Goal: Task Accomplishment & Management: Manage account settings

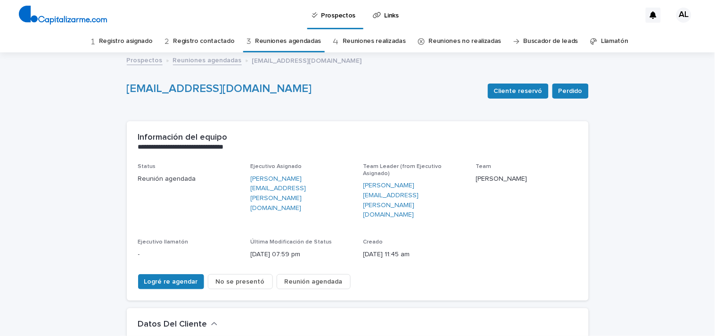
click at [143, 39] on link "Registro asignado" at bounding box center [126, 41] width 54 height 22
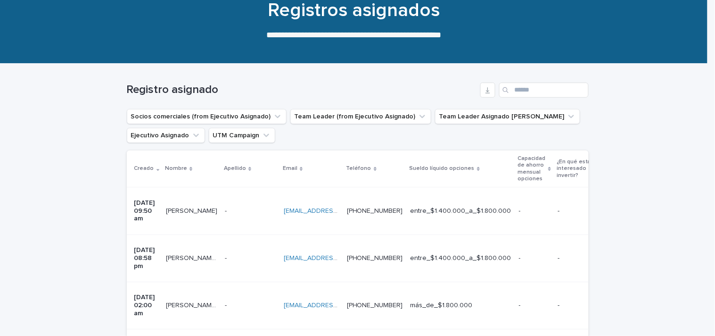
scroll to position [71, 0]
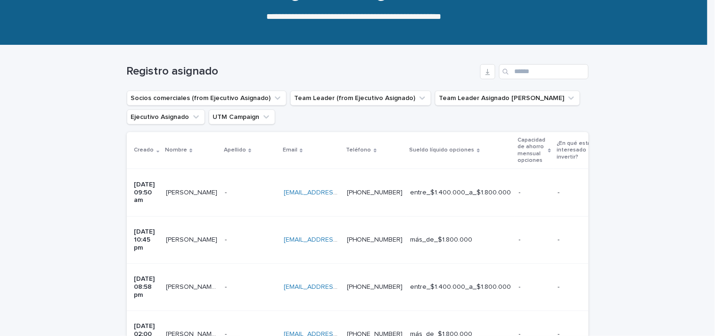
scroll to position [105, 0]
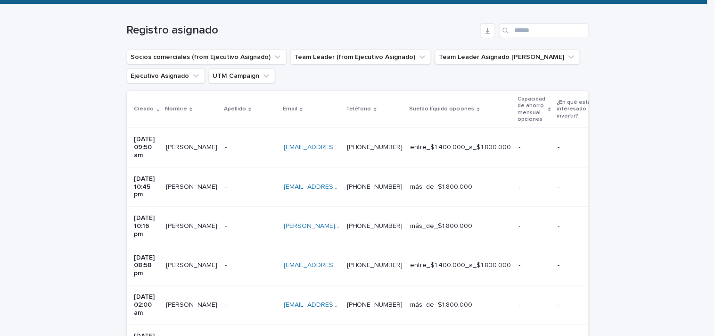
scroll to position [150, 0]
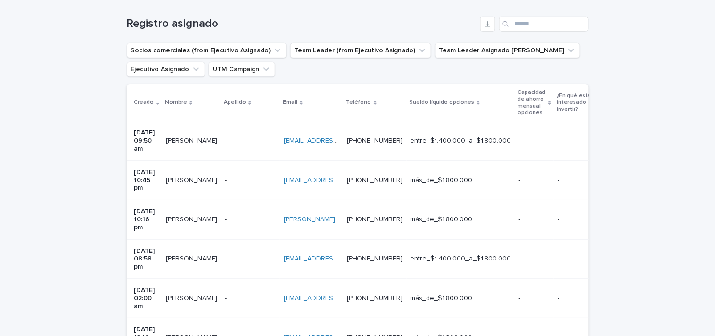
click at [184, 200] on td "Sara Suarez Diaz Sara Suarez Diaz" at bounding box center [191, 219] width 59 height 39
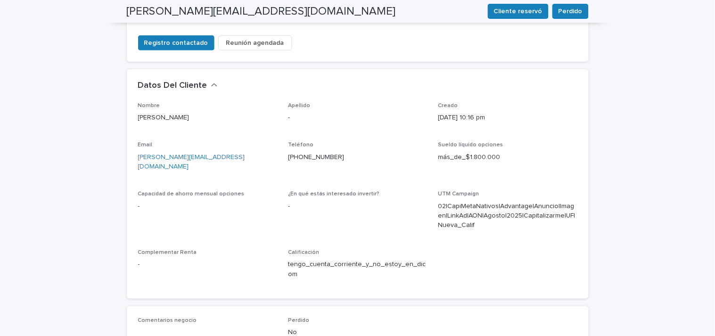
scroll to position [409, 0]
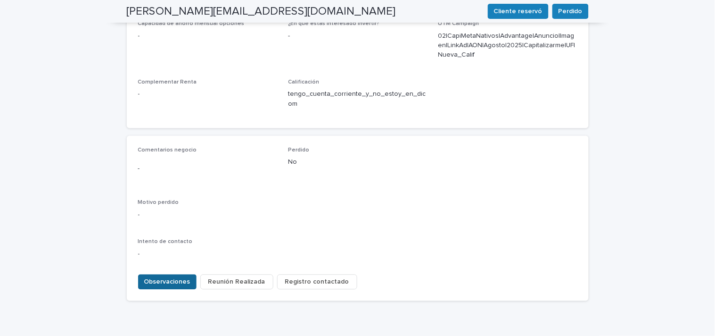
click at [181, 277] on span "Observaciones" at bounding box center [167, 281] width 46 height 9
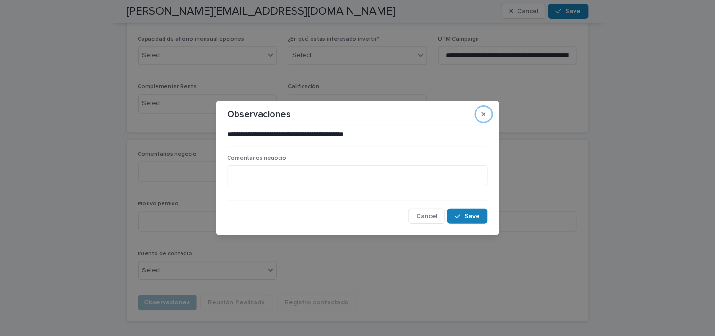
click button "button" at bounding box center [484, 114] width 16 height 15
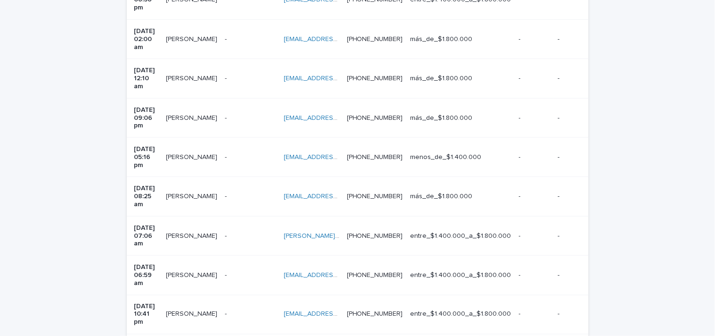
scroll to position [30, 0]
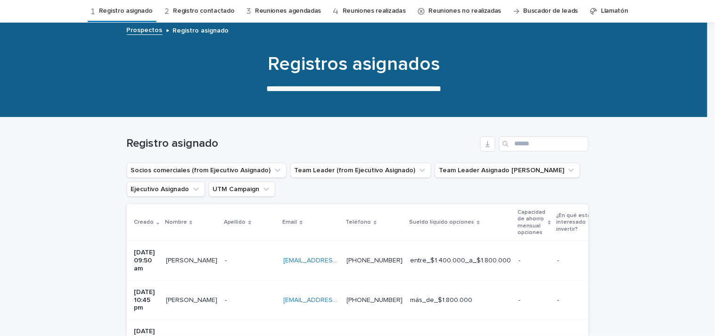
click at [188, 320] on td "Sara Suarez Diaz Sara Suarez Diaz" at bounding box center [191, 339] width 59 height 39
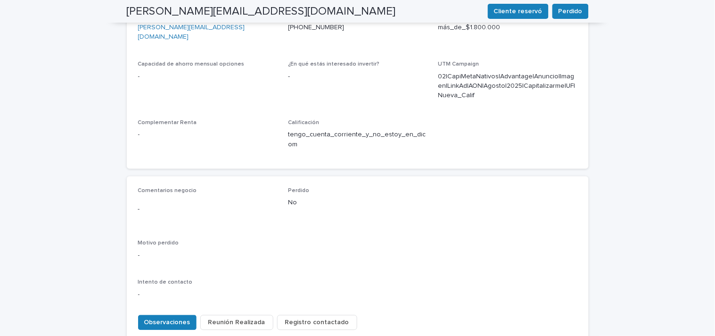
scroll to position [370, 0]
click at [178, 316] on span "Observaciones" at bounding box center [167, 320] width 46 height 9
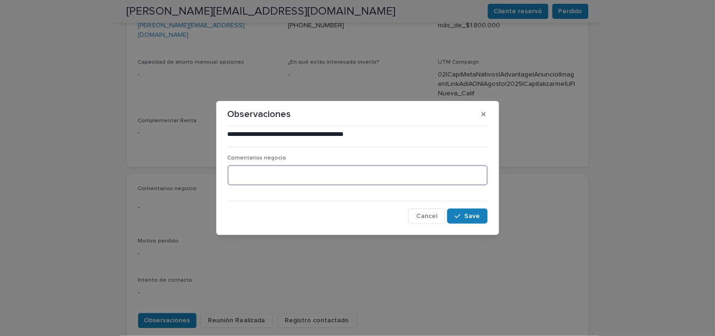
click at [288, 171] on textarea at bounding box center [358, 175] width 260 height 20
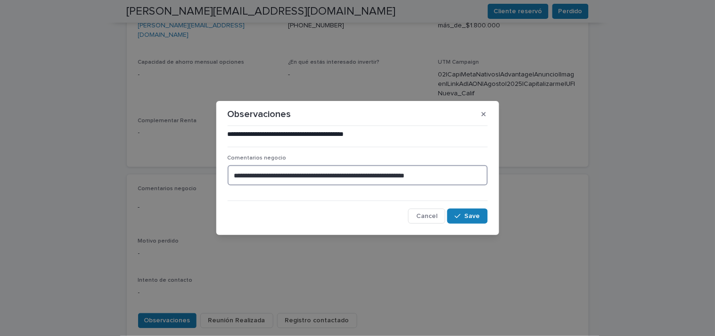
click at [383, 172] on textarea "**********" at bounding box center [358, 175] width 260 height 20
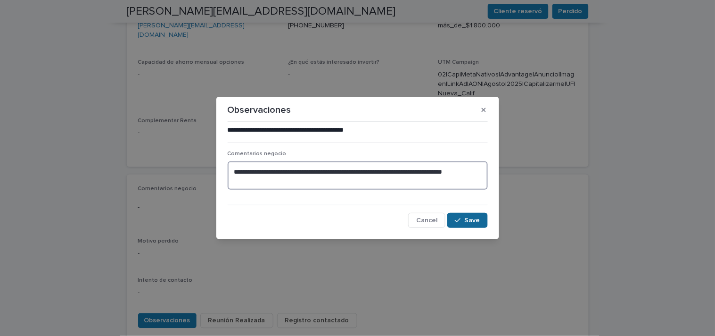
type textarea "**********"
click at [471, 219] on span "Save" at bounding box center [473, 220] width 16 height 7
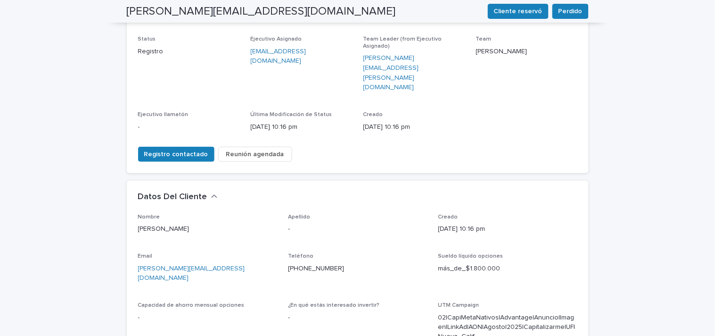
scroll to position [0, 0]
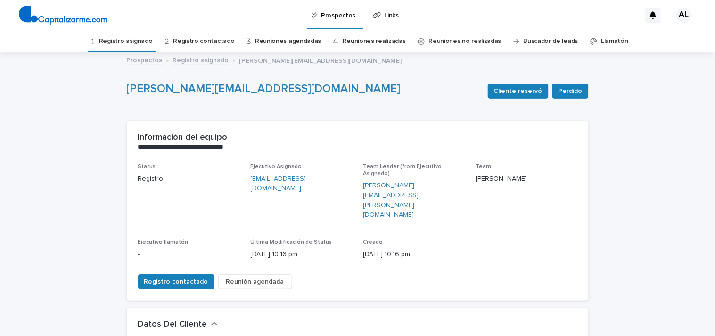
click at [132, 39] on link "Registro asignado" at bounding box center [126, 41] width 54 height 22
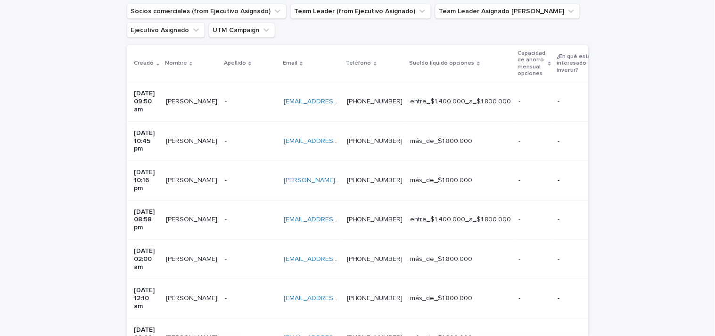
scroll to position [184, 0]
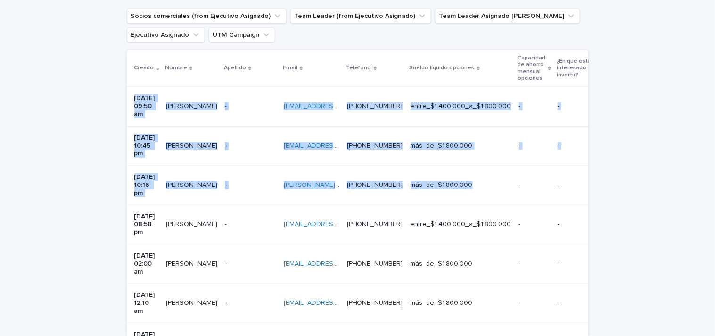
drag, startPoint x: 520, startPoint y: 159, endPoint x: 126, endPoint y: 100, distance: 398.9
copy tbody "19/08/2025 09:50 am Marta Carrasco Allendes Marta Carrasco Allendes - - Martaca…"
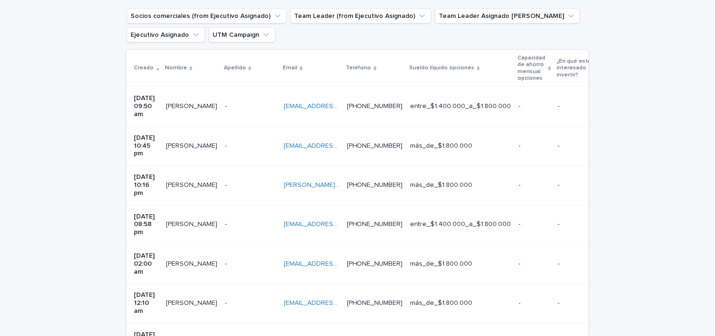
click at [157, 173] on p "17/08/2025 10:16 pm" at bounding box center [146, 185] width 24 height 24
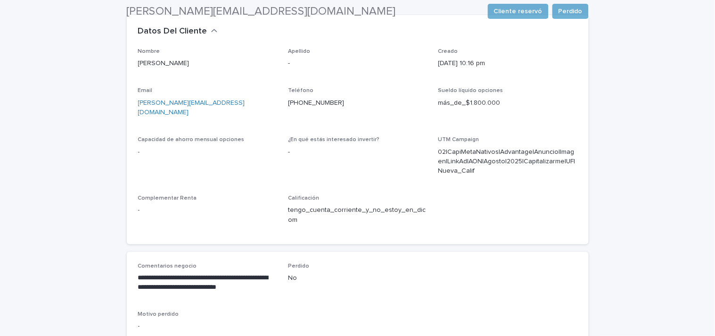
scroll to position [404, 0]
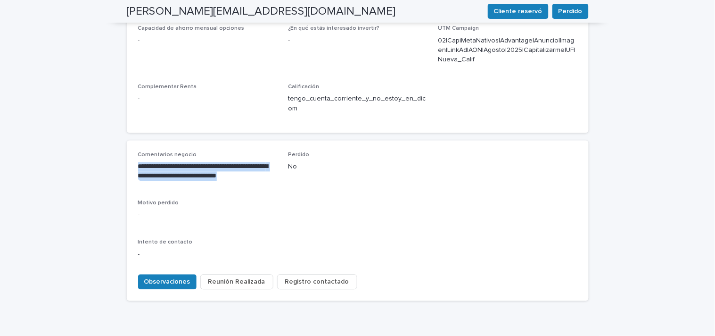
drag, startPoint x: 265, startPoint y: 130, endPoint x: 128, endPoint y: 116, distance: 137.8
click at [128, 140] on div "**********" at bounding box center [358, 220] width 462 height 160
copy p "**********"
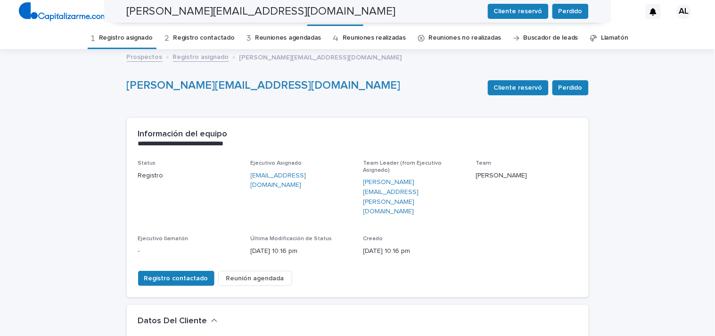
scroll to position [1, 0]
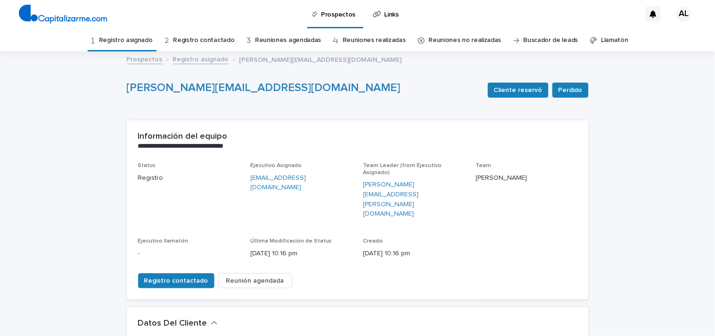
click at [144, 36] on link "Registro asignado" at bounding box center [126, 40] width 54 height 22
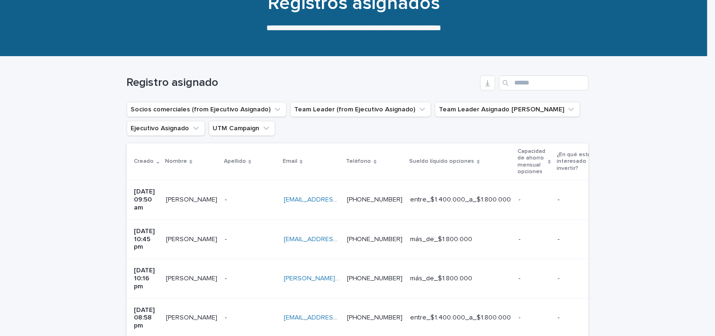
scroll to position [93, 0]
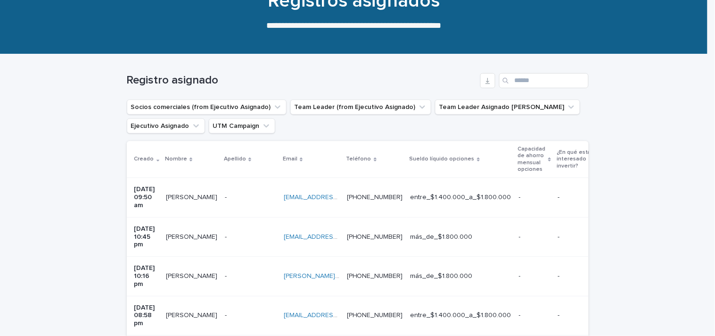
click at [204, 231] on div "Claudia Magadán Claudia Magadán" at bounding box center [191, 237] width 51 height 16
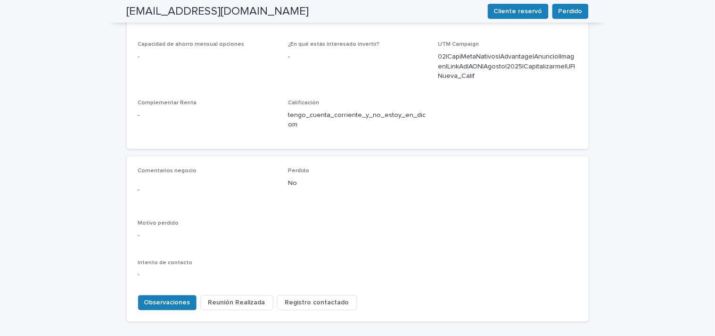
scroll to position [385, 0]
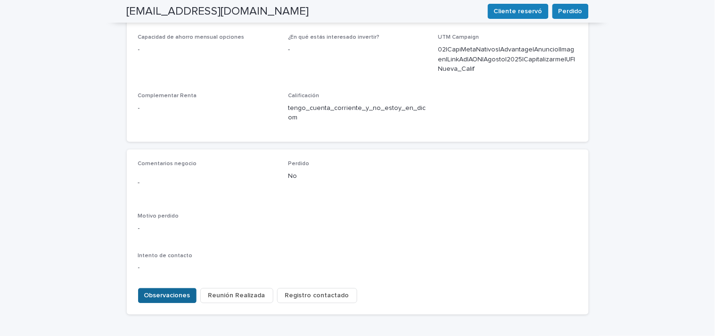
click at [177, 291] on span "Observaciones" at bounding box center [167, 295] width 46 height 9
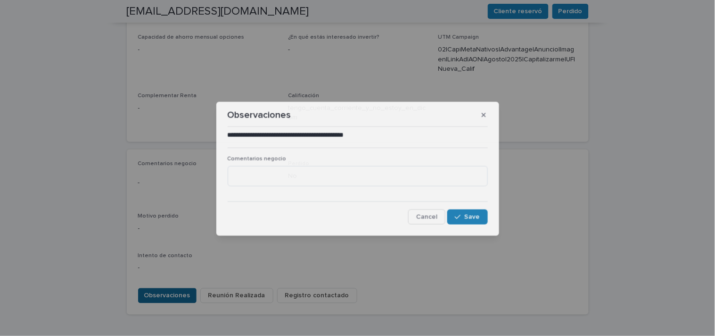
click at [177, 256] on div "**********" at bounding box center [357, 168] width 715 height 336
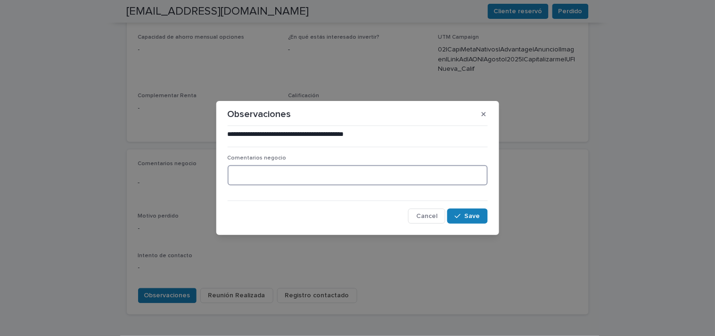
click at [275, 169] on textarea at bounding box center [358, 175] width 260 height 20
drag, startPoint x: 370, startPoint y: 176, endPoint x: 184, endPoint y: 148, distance: 187.4
click at [184, 148] on div "**********" at bounding box center [357, 168] width 715 height 336
type textarea "**********"
click at [473, 213] on span "Save" at bounding box center [473, 216] width 16 height 7
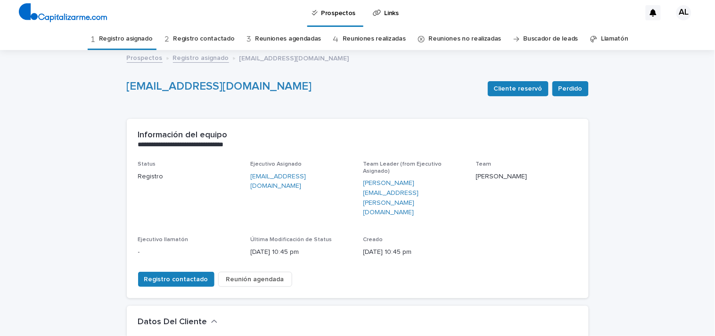
scroll to position [0, 0]
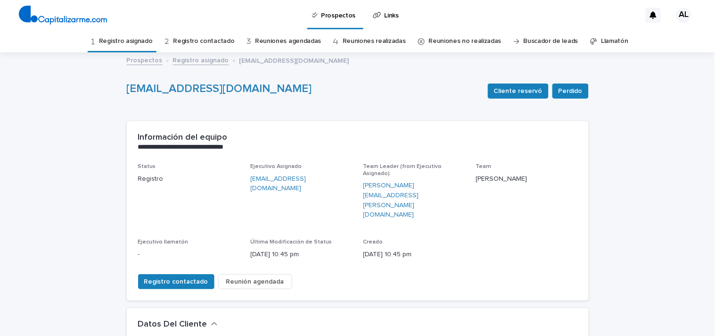
click at [138, 41] on link "Registro asignado" at bounding box center [126, 41] width 54 height 22
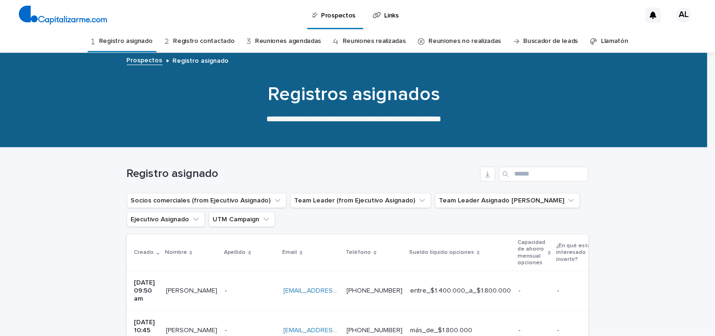
click at [154, 283] on p "[DATE] 09:50 am" at bounding box center [146, 291] width 24 height 24
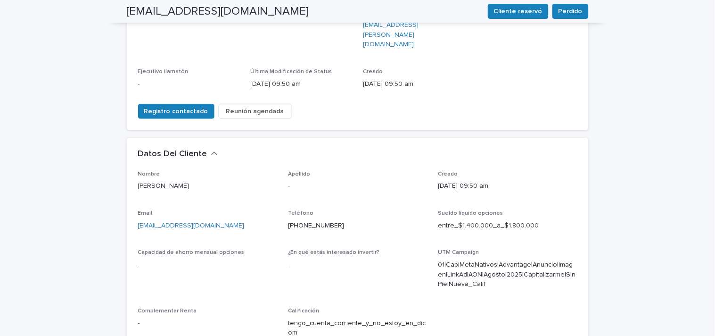
scroll to position [172, 0]
click at [226, 105] on span "Reunión agendada" at bounding box center [255, 109] width 58 height 9
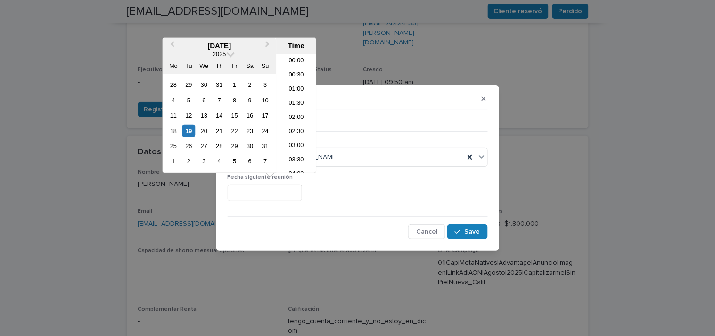
click at [281, 192] on input "text" at bounding box center [265, 192] width 74 height 17
click at [204, 129] on div "20" at bounding box center [204, 130] width 13 height 13
click at [295, 72] on li "14:00" at bounding box center [296, 72] width 40 height 14
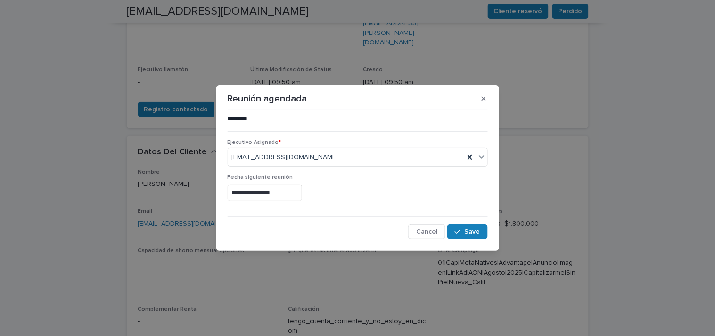
type input "**********"
click at [465, 233] on span "Save" at bounding box center [473, 231] width 16 height 7
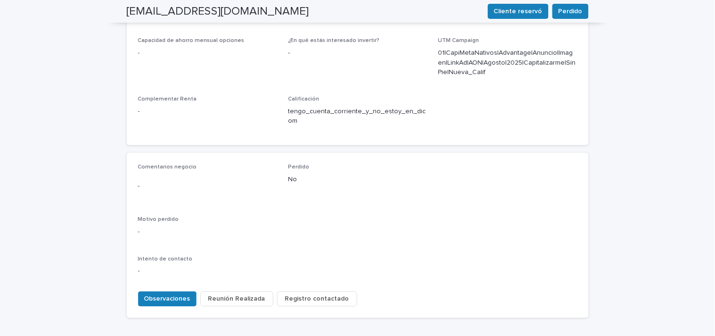
scroll to position [387, 0]
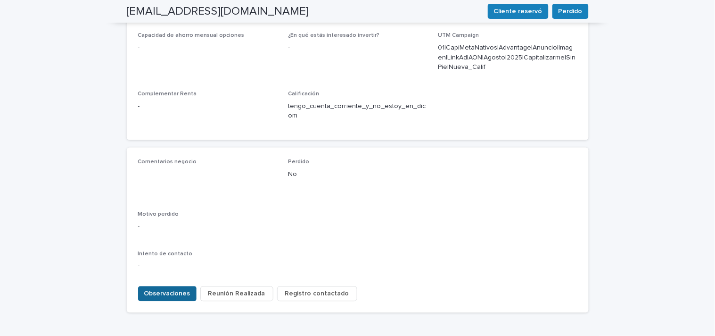
click at [166, 289] on span "Observaciones" at bounding box center [167, 293] width 46 height 9
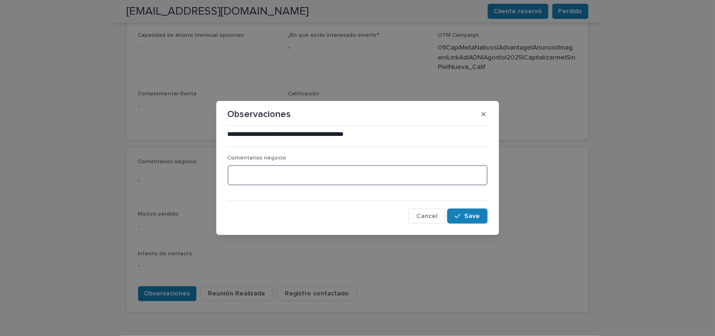
click at [266, 170] on textarea at bounding box center [358, 175] width 260 height 20
type textarea "**********"
click at [474, 218] on span "Save" at bounding box center [473, 216] width 16 height 7
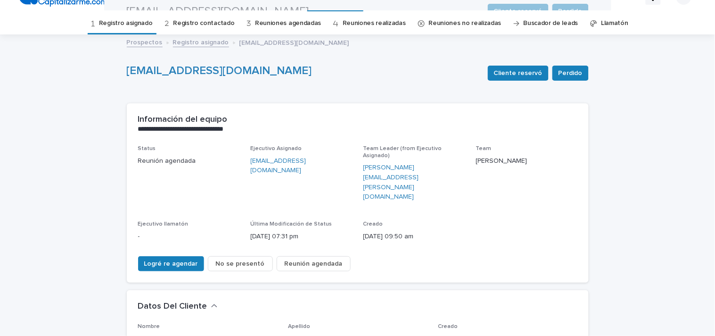
scroll to position [0, 0]
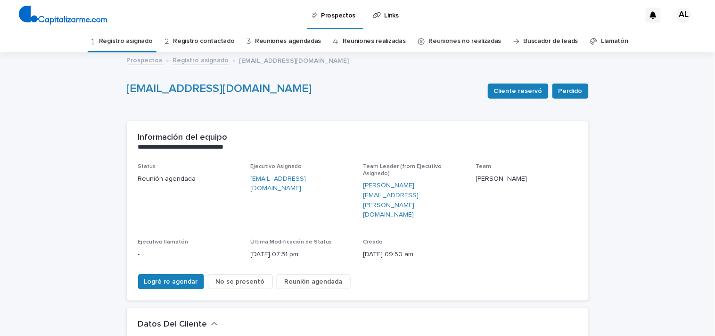
click at [302, 41] on link "Reuniones agendadas" at bounding box center [288, 41] width 66 height 22
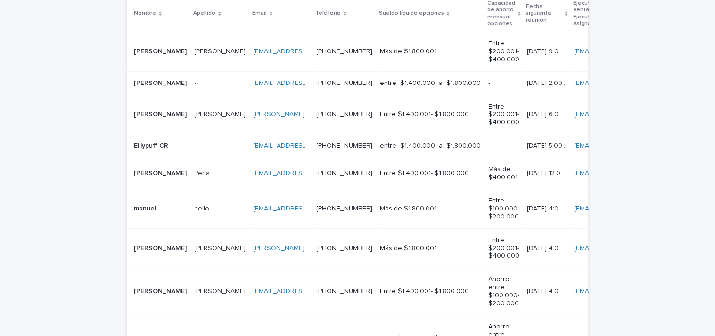
scroll to position [216, 0]
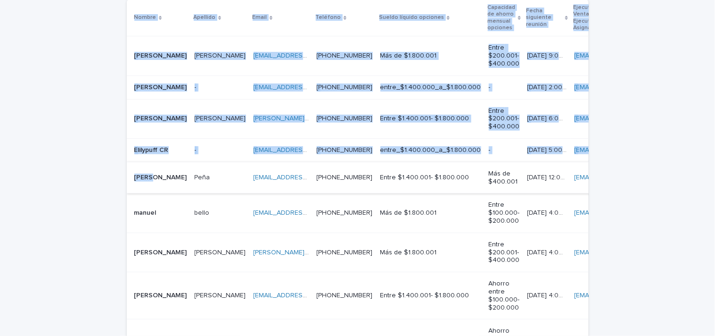
drag, startPoint x: 118, startPoint y: 182, endPoint x: 146, endPoint y: 180, distance: 28.3
click at [146, 180] on div "Loading... Saving… Loading... Saving… Reuniones agendadas Socios comerciales (f…" at bounding box center [357, 205] width 471 height 547
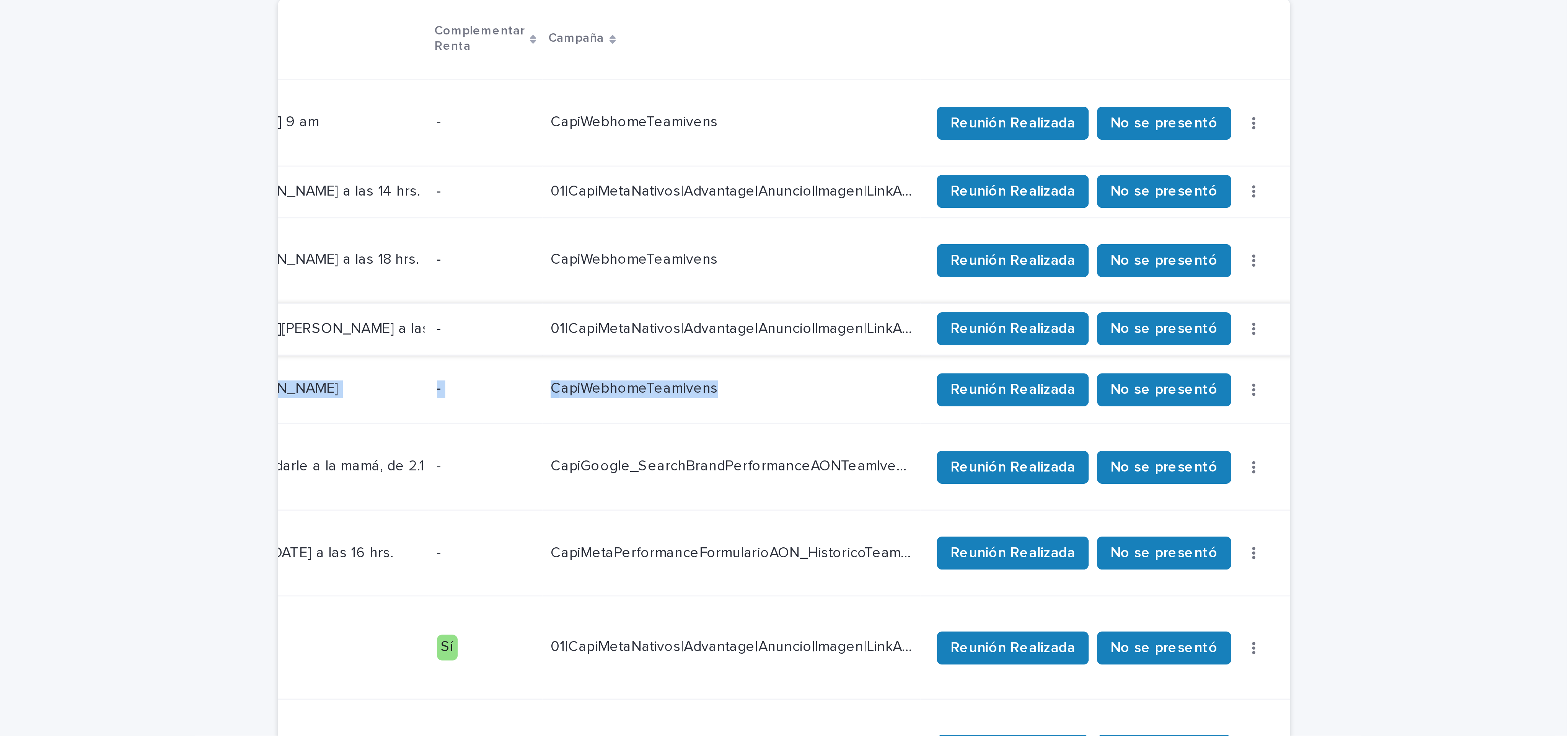
scroll to position [0, 500]
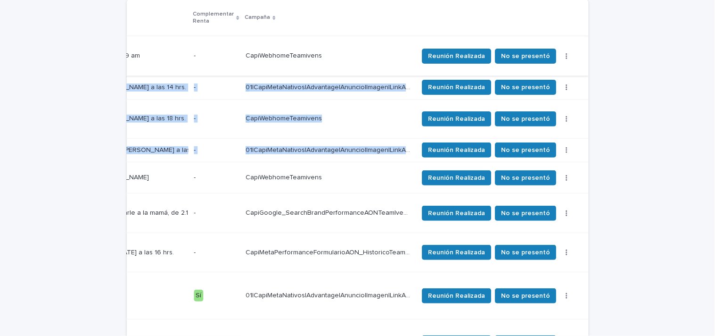
drag, startPoint x: 124, startPoint y: 182, endPoint x: 345, endPoint y: 47, distance: 257.9
click at [345, 47] on tbody "Paolo jose andre Paolo jose andre Muñoz cortes Muñoz cortes paolomunoz19872@gma…" at bounding box center [65, 228] width 1047 height 385
click at [78, 129] on div "Loading... Saving… Loading... Saving… Reuniones agendadas Socios comerciales (f…" at bounding box center [357, 217] width 715 height 570
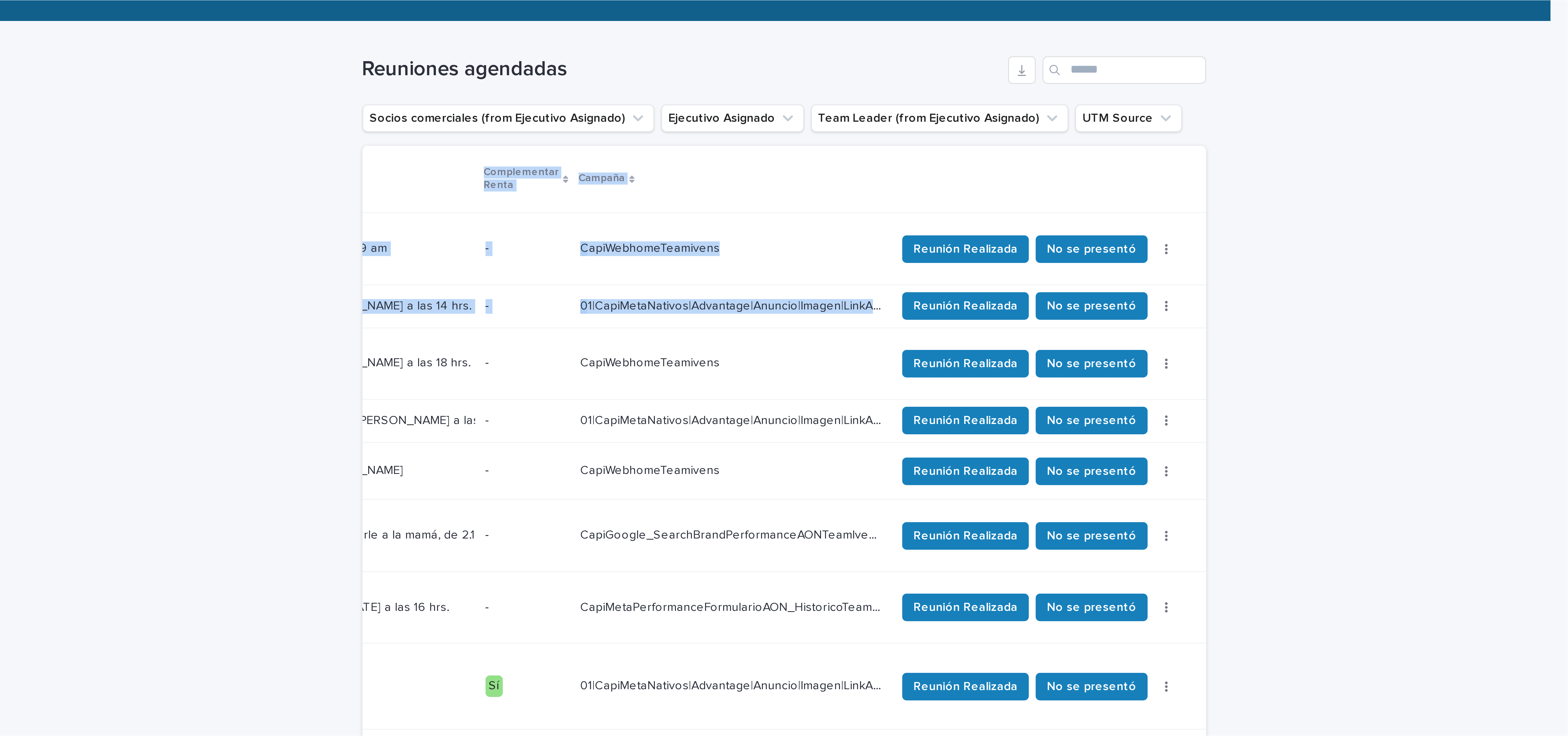
scroll to position [0, 376]
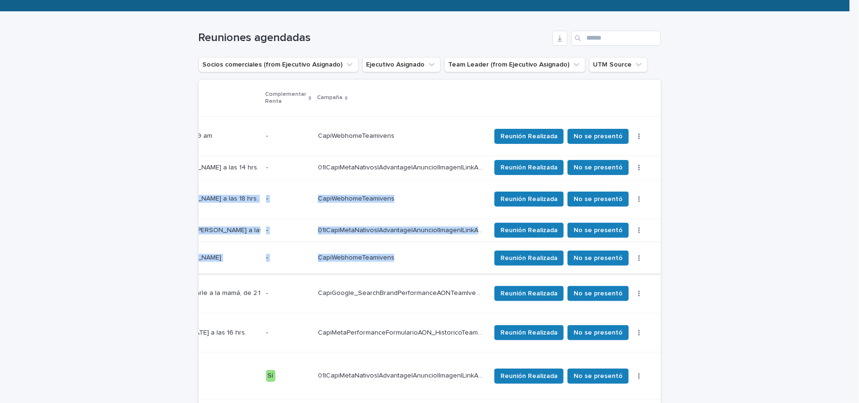
drag, startPoint x: 195, startPoint y: 330, endPoint x: 627, endPoint y: 246, distance: 439.9
click at [627, 246] on tbody "Paolo jose andre Paolo jose andre Muñoz cortes Muñoz cortes paolomunoz19872@gma…" at bounding box center [136, 308] width 1047 height 385
copy tbody "Reyes Reyes reyesmoreno.p@gmail.com reyesmoreno.p@gmail.com +56955259262 +56955…"
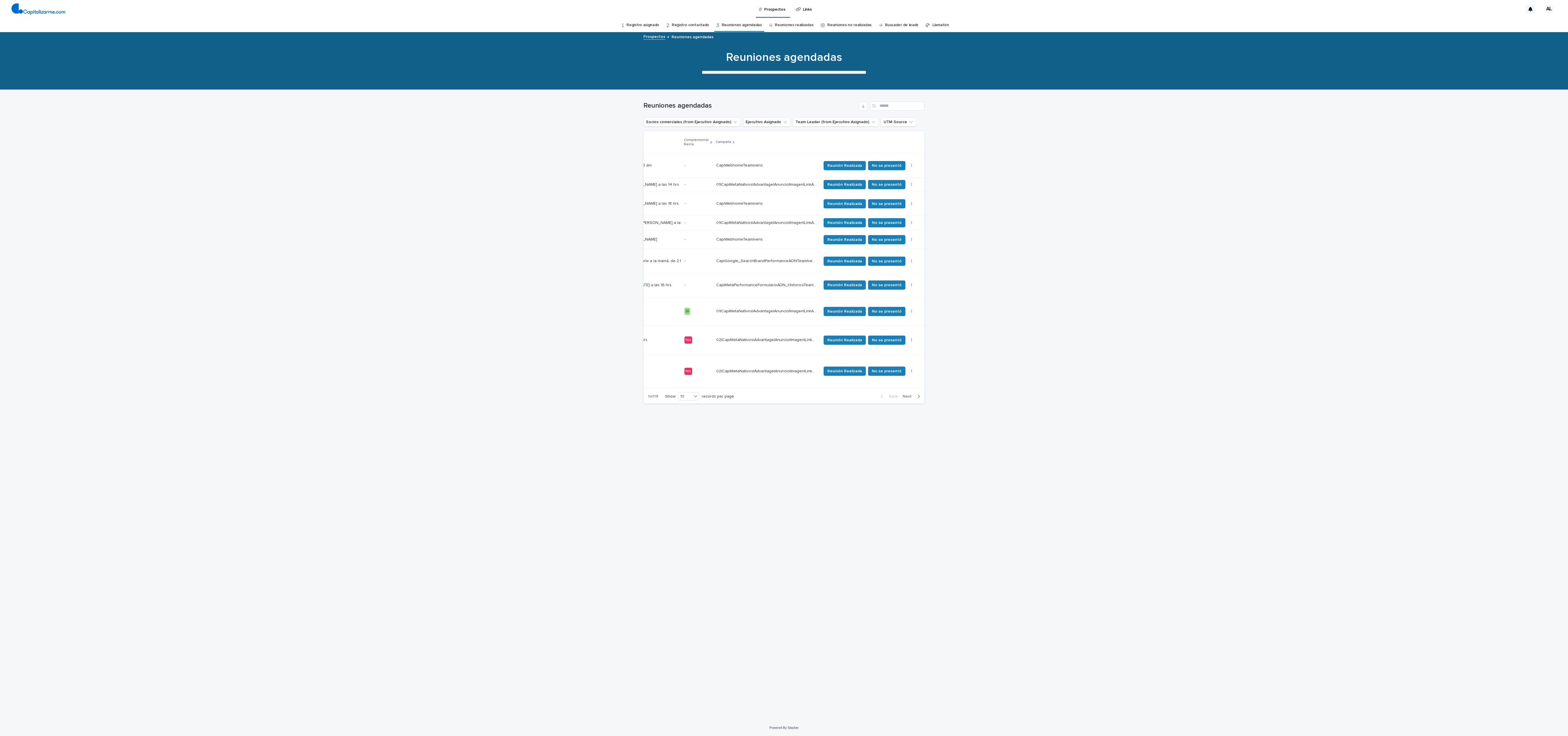
drag, startPoint x: 385, startPoint y: 215, endPoint x: 1153, endPoint y: 645, distance: 880.2
click at [435, 204] on div "Loading... Saving… Loading... Saving… Reuniones agendadas Socios comerciales (f…" at bounding box center [784, 405] width 1568 height 629
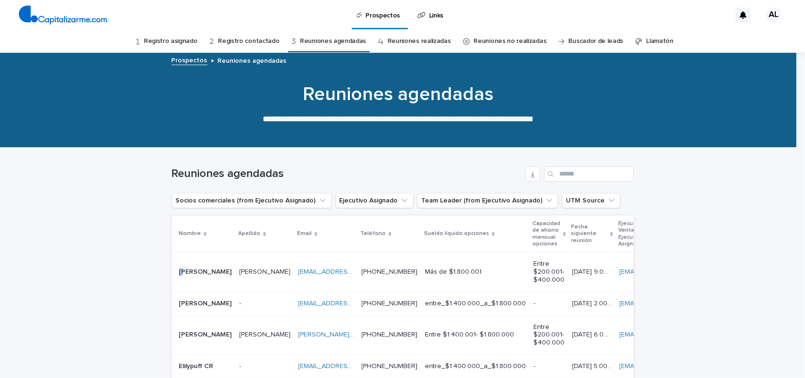
drag, startPoint x: 170, startPoint y: 269, endPoint x: 219, endPoint y: 269, distance: 49.5
click at [219, 269] on tr "Paolo jose andre Paolo jose andre Muñoz cortes Muñoz cortes paolomunoz19872@gma…" at bounding box center [695, 271] width 1047 height 39
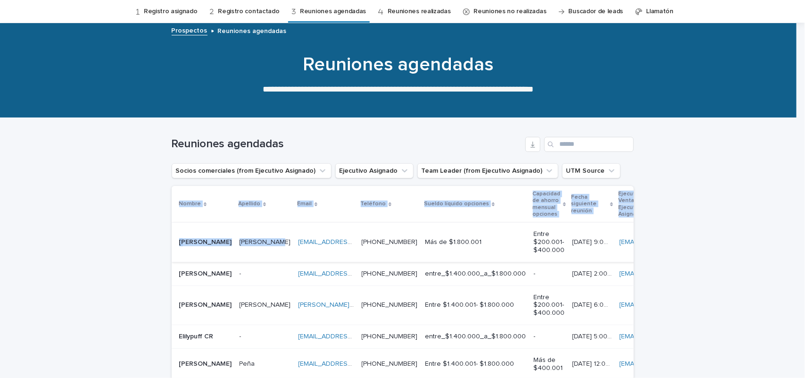
drag, startPoint x: 161, startPoint y: 238, endPoint x: 255, endPoint y: 238, distance: 93.8
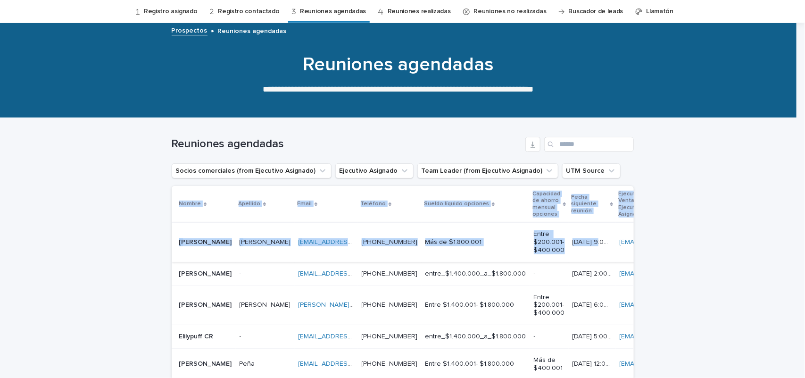
drag, startPoint x: 160, startPoint y: 250, endPoint x: 599, endPoint y: 244, distance: 439.0
click at [174, 226] on td "Paolo jose andre Paolo jose andre" at bounding box center [204, 242] width 64 height 39
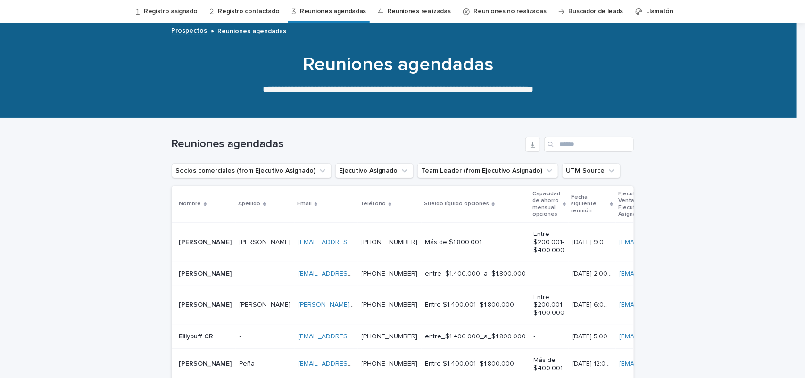
scroll to position [30, 0]
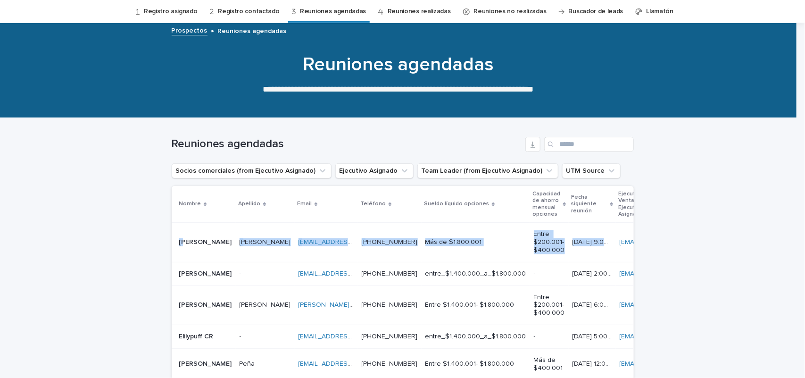
drag, startPoint x: 173, startPoint y: 230, endPoint x: 614, endPoint y: 242, distance: 441.4
click at [614, 242] on tr "Paolo jose andre Paolo jose andre Muñoz cortes Muñoz cortes paolomunoz19872@gma…" at bounding box center [695, 242] width 1047 height 39
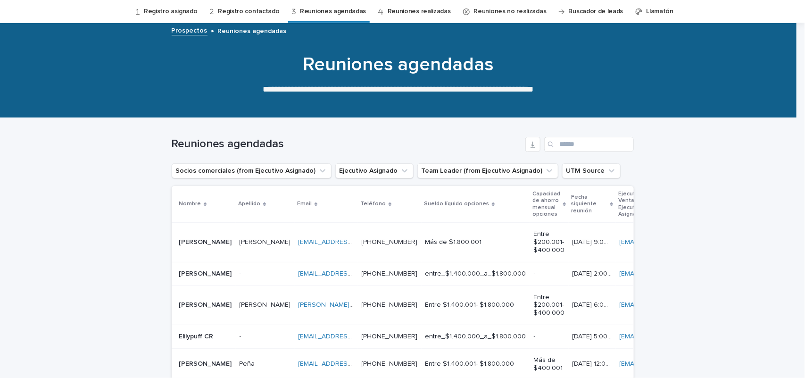
scroll to position [30, 0]
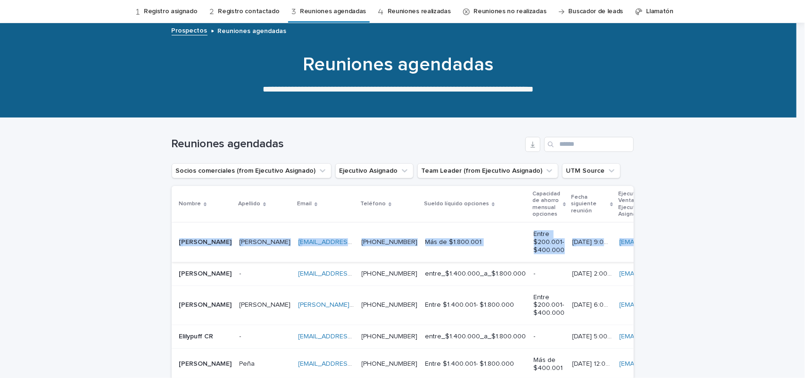
drag, startPoint x: 652, startPoint y: 249, endPoint x: 178, endPoint y: 238, distance: 473.9
copy tr "aolo jose andre Paolo jose andre Muñoz cortes Muñoz cortes paolomunoz19872@gmai…"
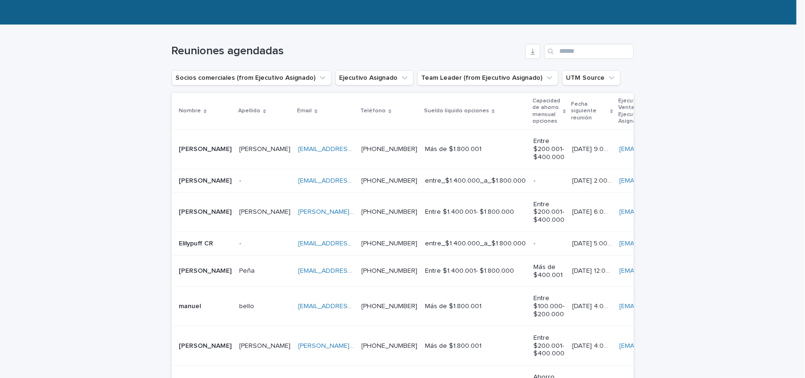
scroll to position [0, 0]
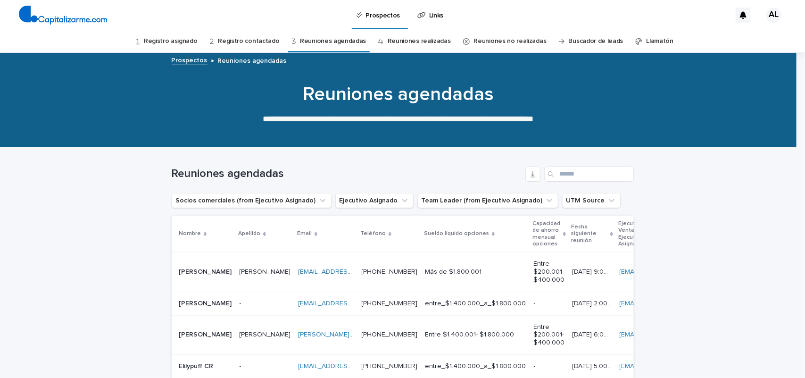
click at [173, 41] on link "Registro asignado" at bounding box center [171, 41] width 54 height 22
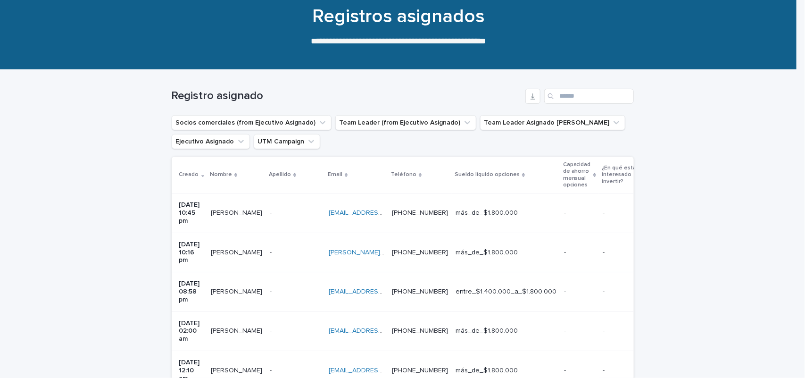
scroll to position [82, 0]
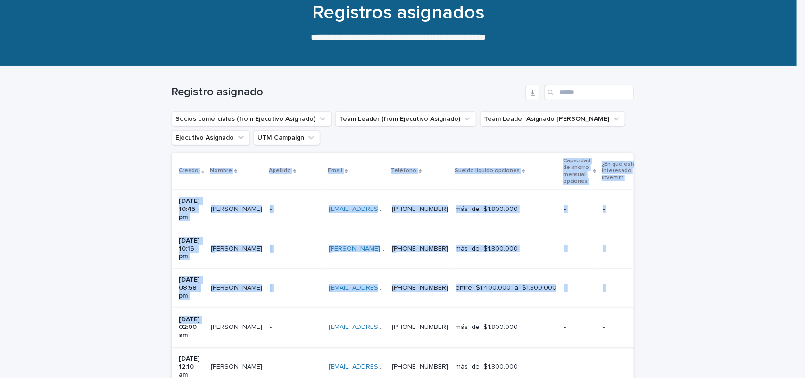
drag, startPoint x: 160, startPoint y: 302, endPoint x: 196, endPoint y: 289, distance: 37.7
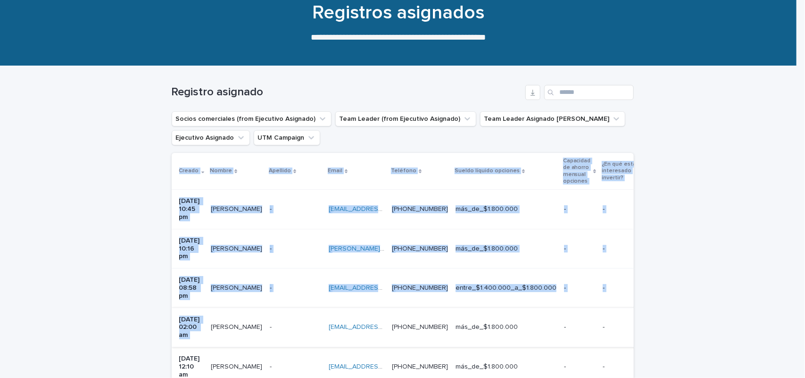
drag, startPoint x: 161, startPoint y: 307, endPoint x: 220, endPoint y: 296, distance: 59.5
drag, startPoint x: 160, startPoint y: 272, endPoint x: 421, endPoint y: 290, distance: 260.9
